Goal: Task Accomplishment & Management: Use online tool/utility

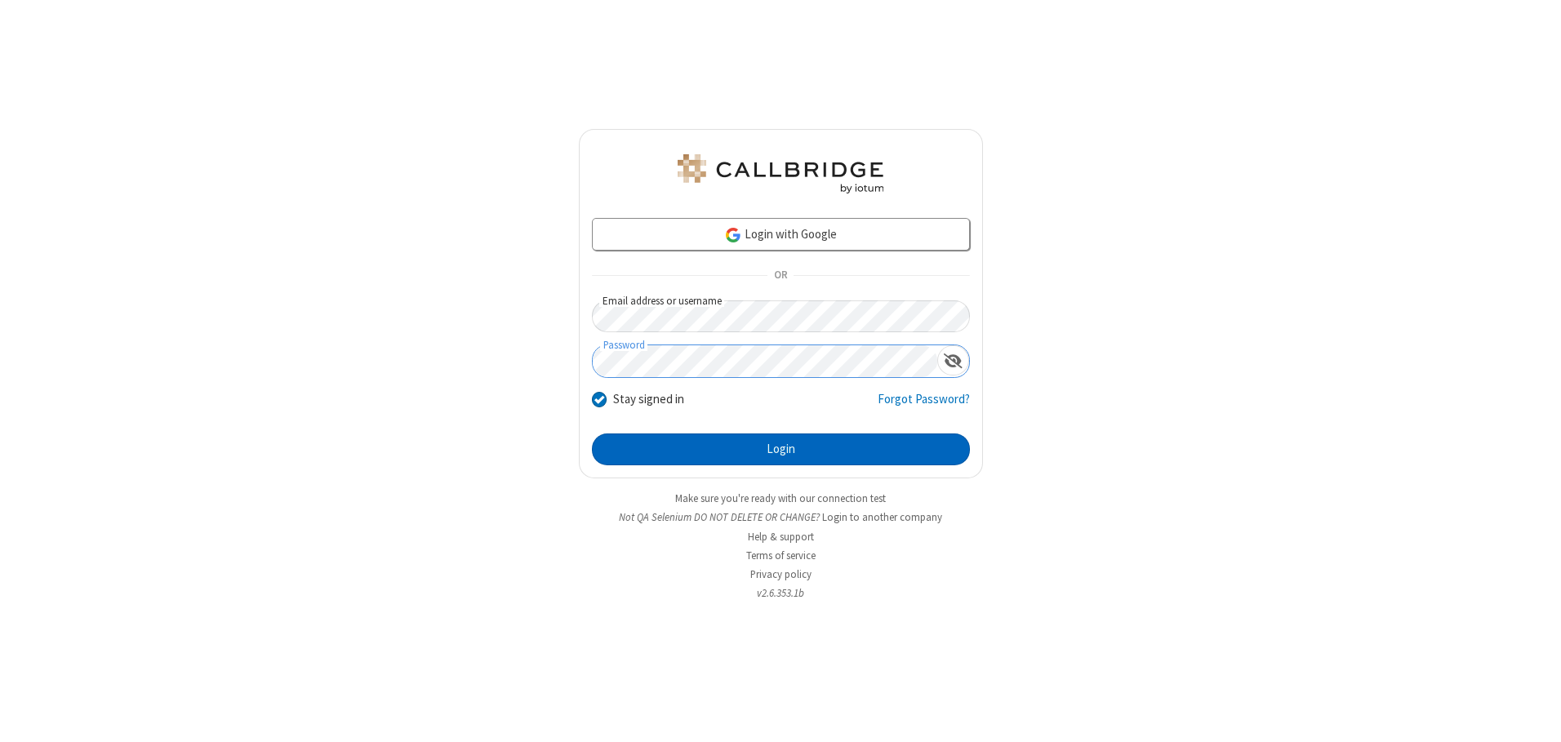
click at [781, 449] on button "Login" at bounding box center [781, 450] width 378 height 33
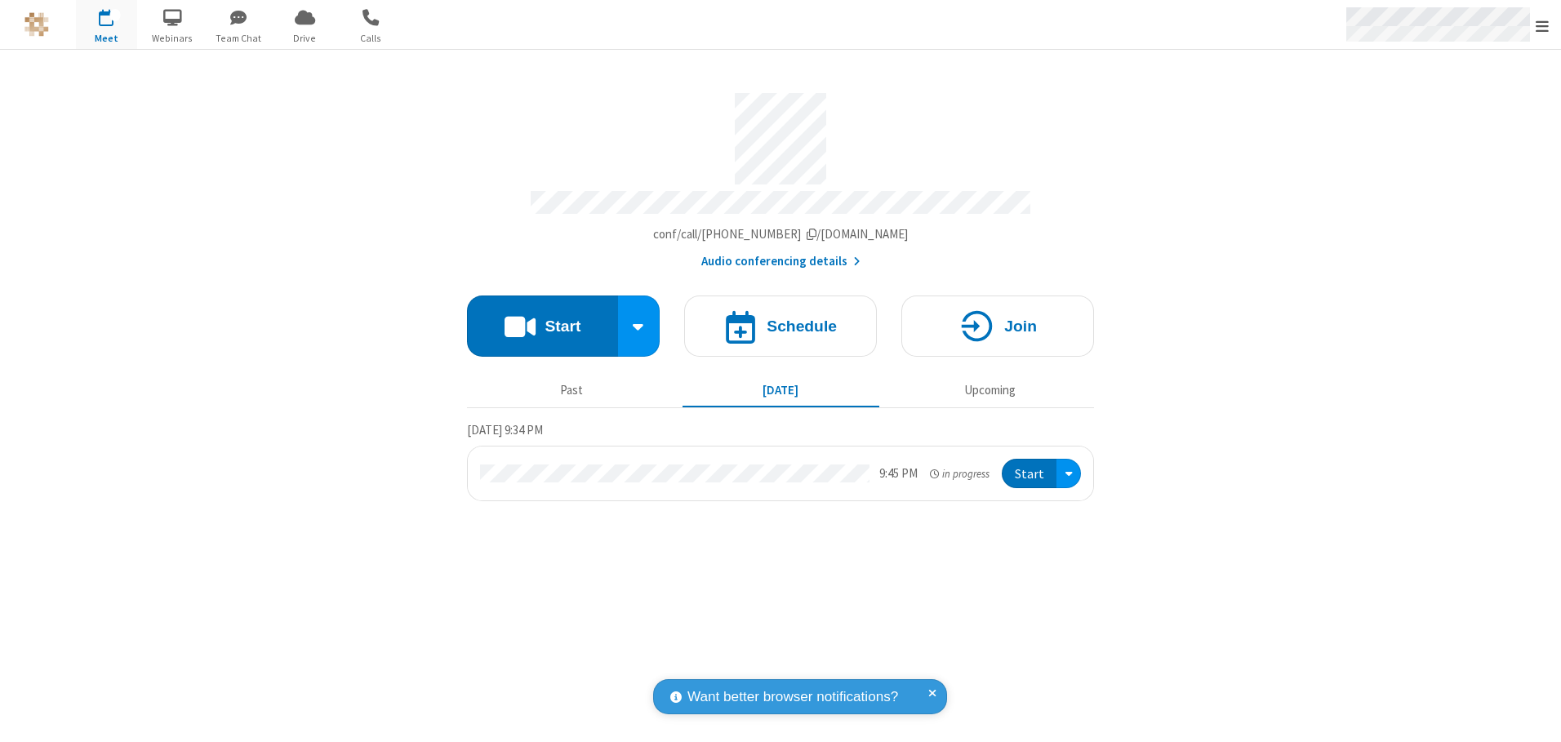
click at [1542, 25] on span "Open menu" at bounding box center [1542, 26] width 13 height 16
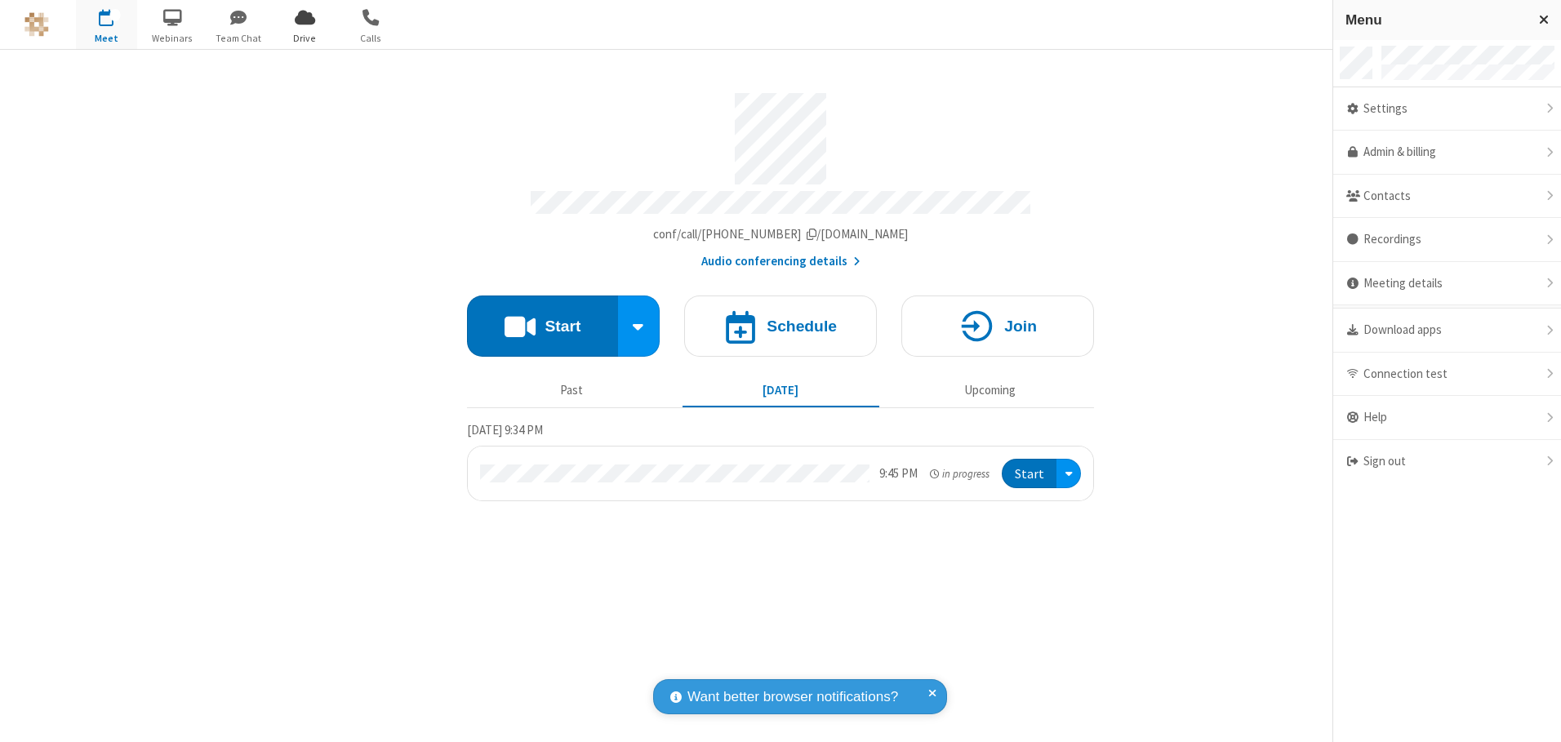
click at [305, 38] on span "Drive" at bounding box center [304, 38] width 61 height 15
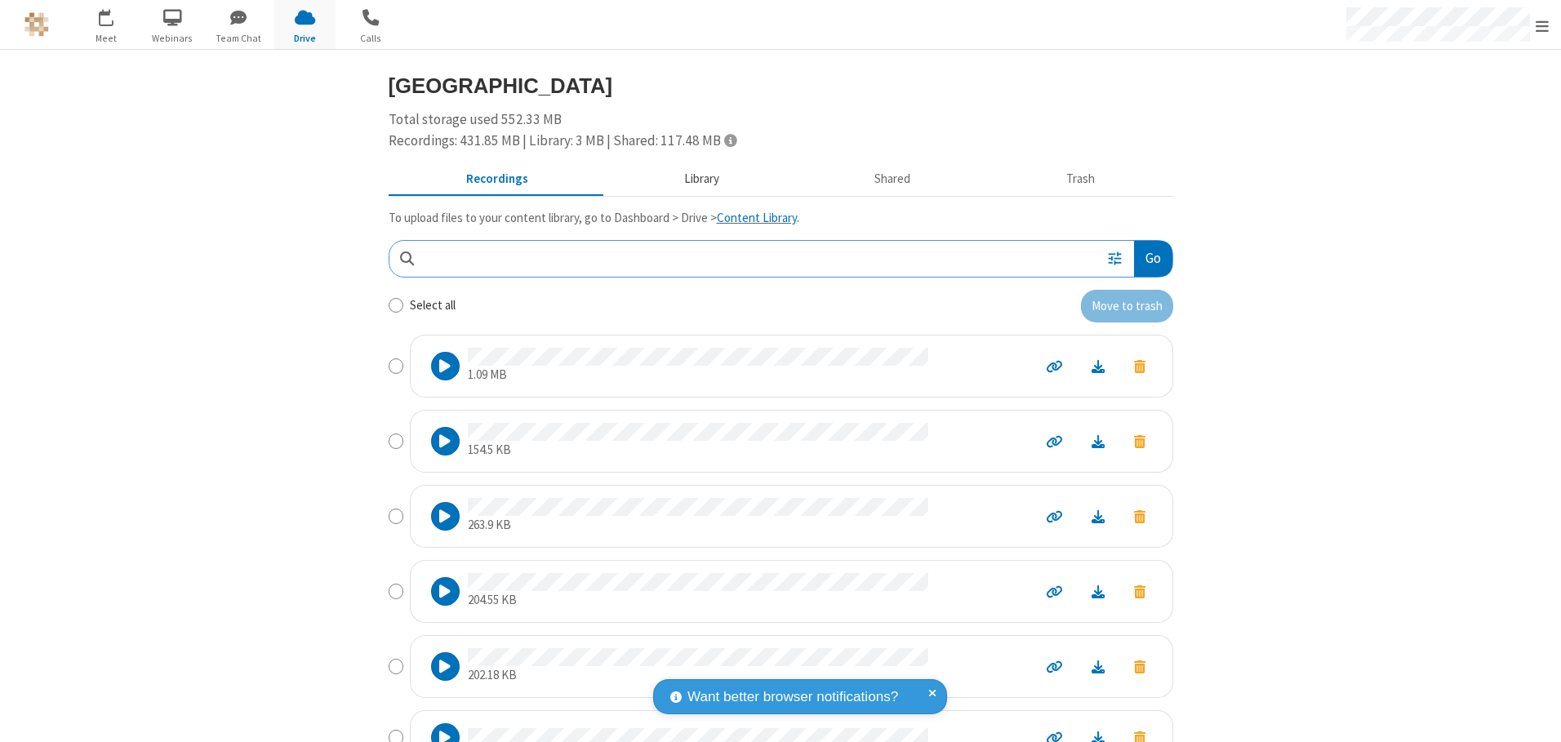
click at [693, 179] on button "Library" at bounding box center [701, 179] width 191 height 31
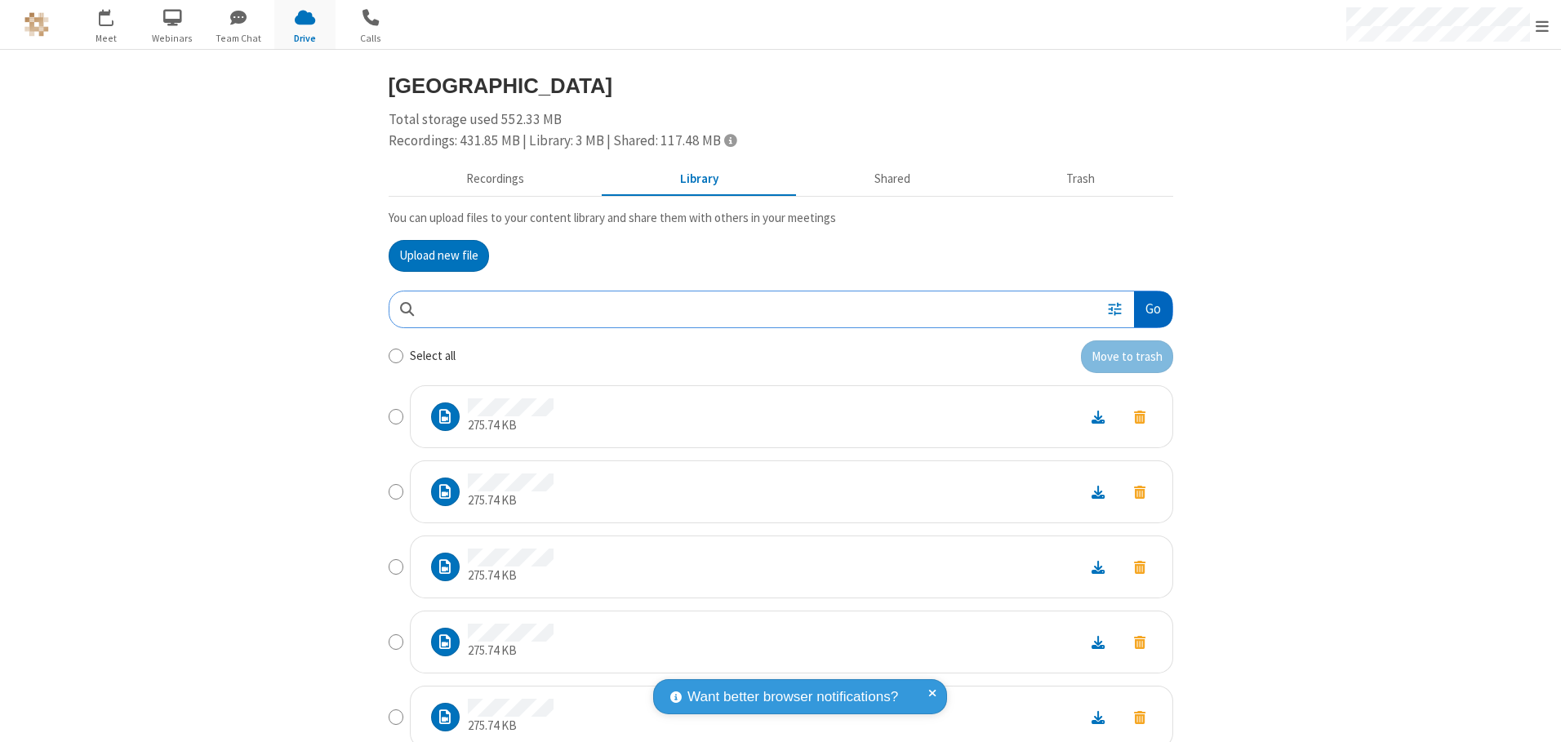
click at [1146, 309] on button "Go" at bounding box center [1153, 310] width 38 height 37
click at [432, 256] on button "Upload new file" at bounding box center [439, 256] width 100 height 33
